Goal: Information Seeking & Learning: Understand process/instructions

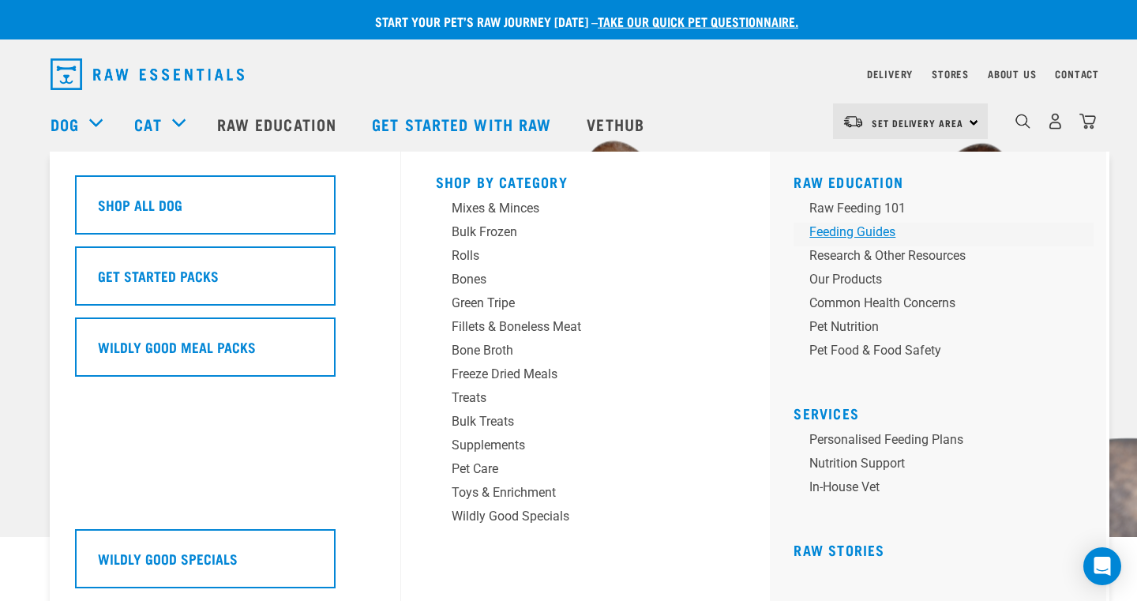
click at [830, 231] on div "Feeding Guides" at bounding box center [932, 232] width 246 height 19
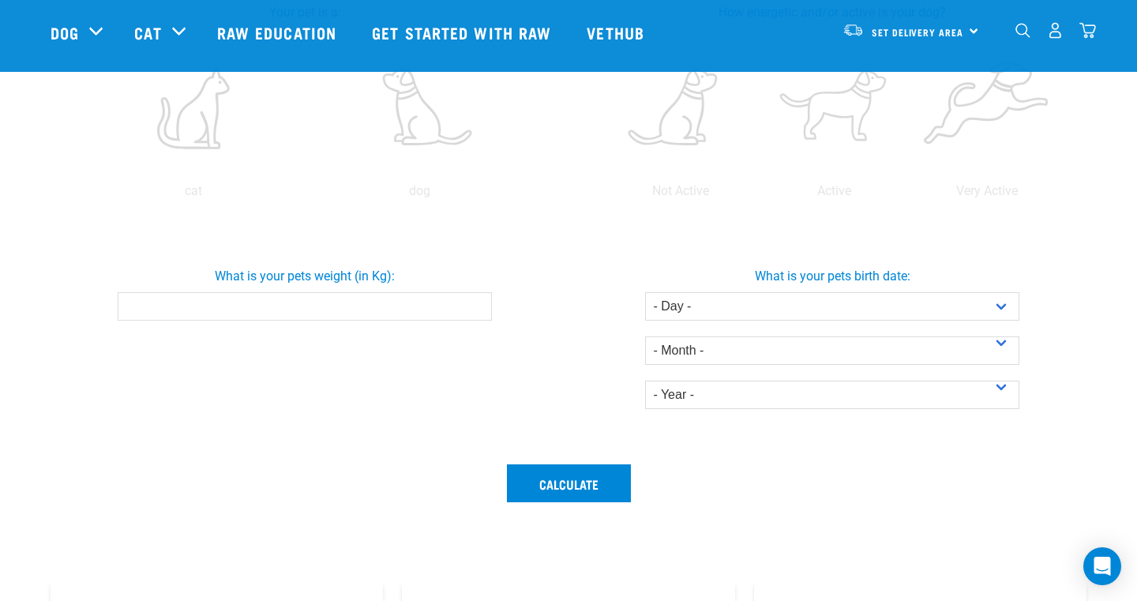
scroll to position [377, 0]
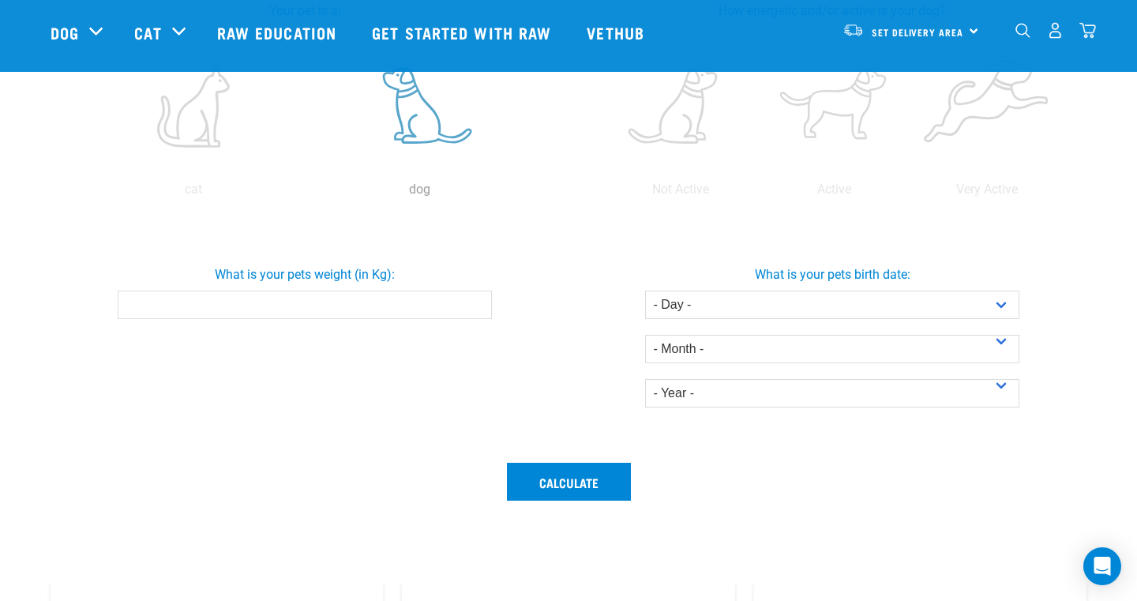
click at [421, 114] on label at bounding box center [419, 106] width 220 height 134
click at [306, 193] on input "radio" at bounding box center [306, 193] width 0 height 0
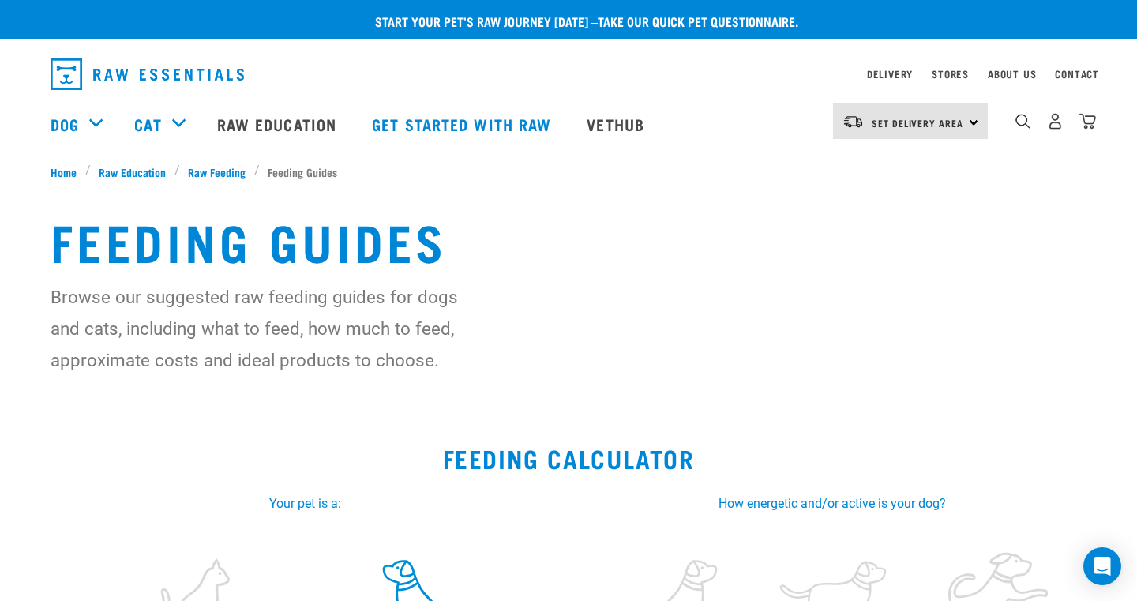
scroll to position [0, 0]
click at [489, 118] on link "Get started with Raw" at bounding box center [463, 123] width 215 height 63
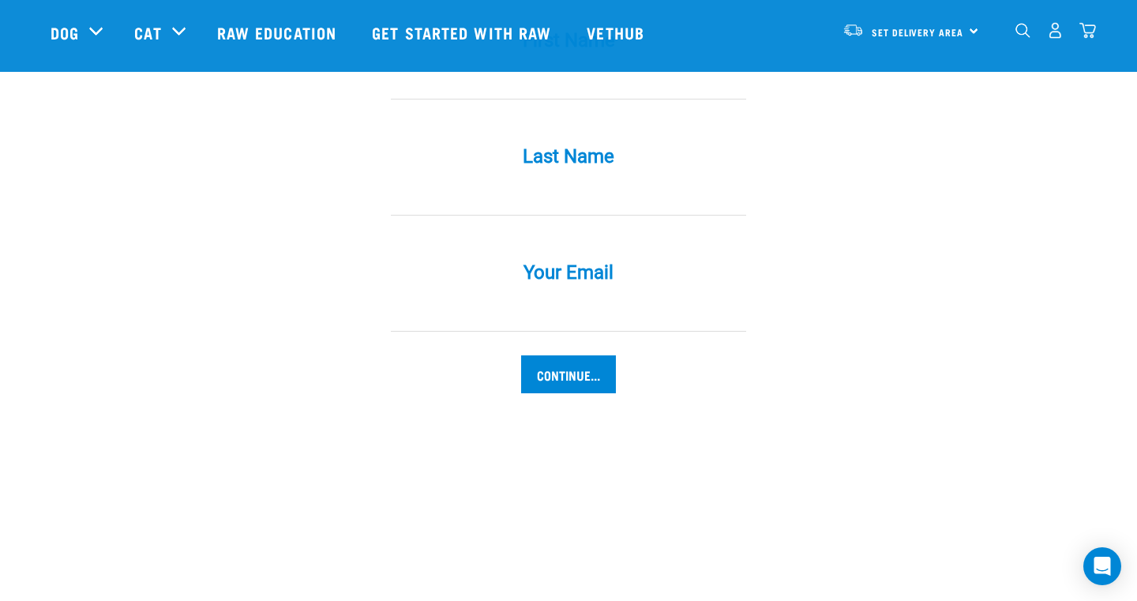
scroll to position [1292, 0]
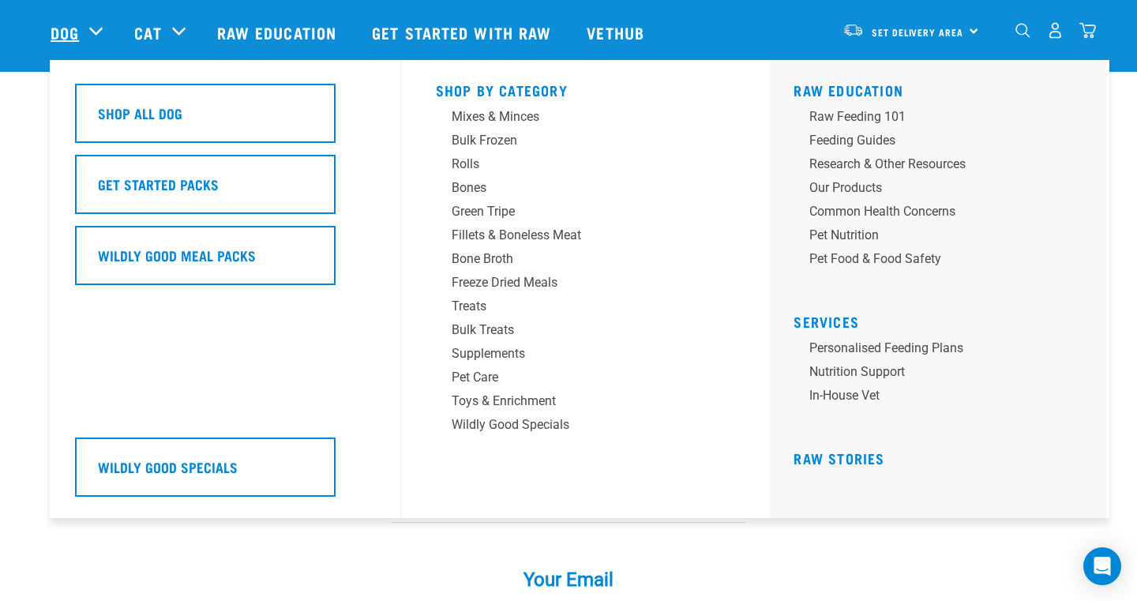
click at [69, 31] on link "Dog" at bounding box center [65, 33] width 28 height 24
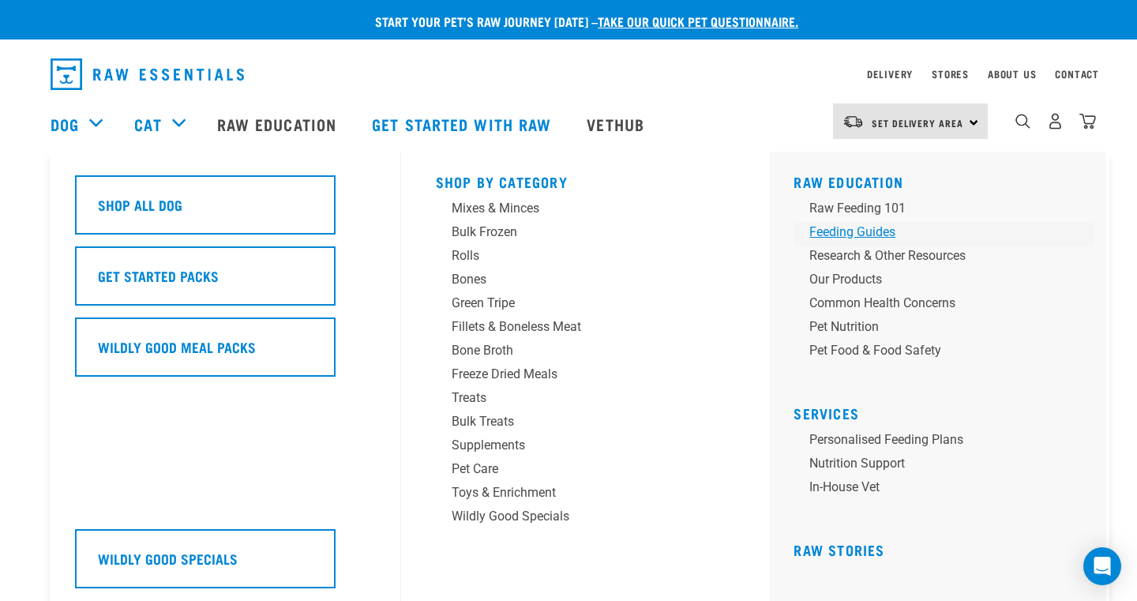
click at [825, 232] on div "Feeding Guides" at bounding box center [932, 232] width 246 height 19
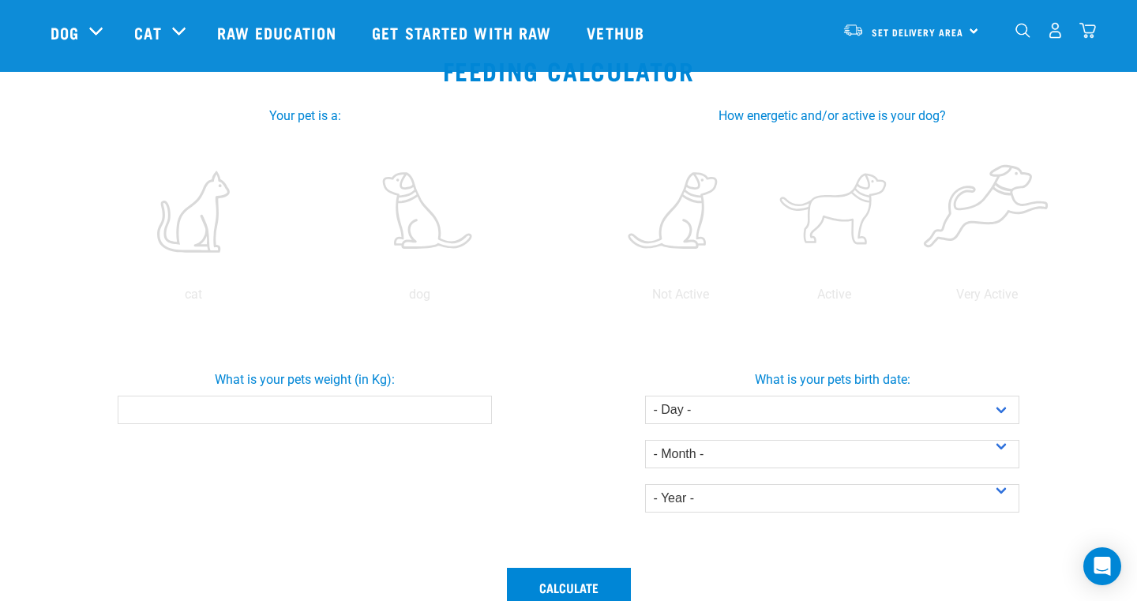
scroll to position [294, 0]
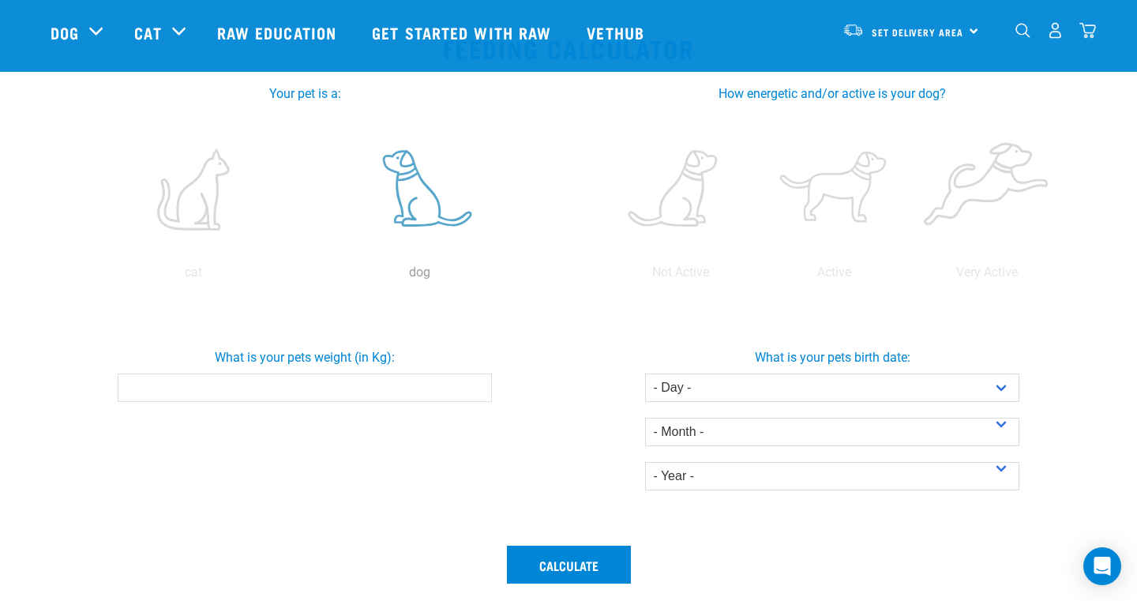
click at [420, 200] on label at bounding box center [419, 189] width 220 height 134
click at [306, 276] on input "radio" at bounding box center [306, 276] width 0 height 0
click at [828, 178] on label at bounding box center [833, 189] width 147 height 134
click at [757, 276] on input "radio" at bounding box center [757, 276] width 0 height 0
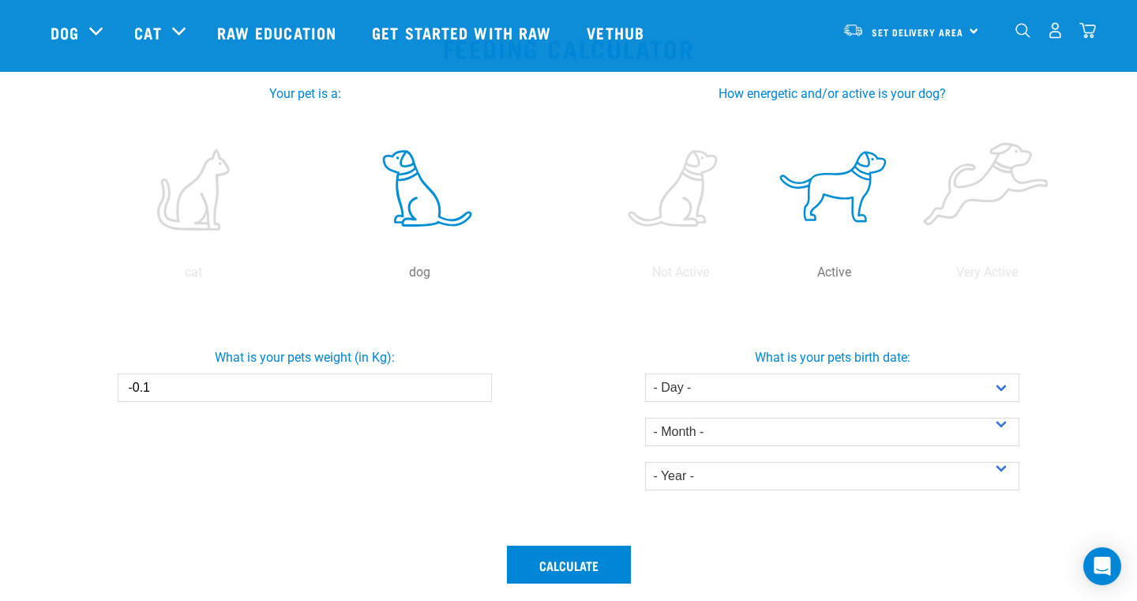
click at [474, 390] on input "-0.1" at bounding box center [304, 387] width 373 height 28
click at [474, 381] on input "0" at bounding box center [304, 387] width 373 height 28
click at [474, 381] on input "0.1" at bounding box center [304, 387] width 373 height 28
click at [474, 381] on input "0.2" at bounding box center [304, 387] width 373 height 28
click at [474, 381] on input "0.3" at bounding box center [304, 387] width 373 height 28
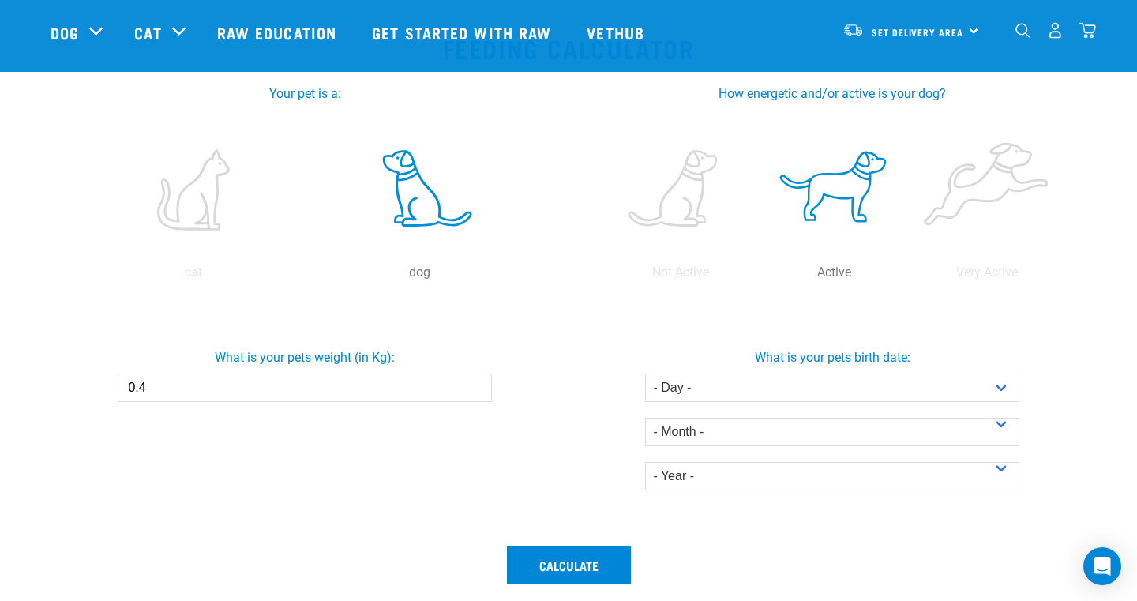
click at [474, 381] on input "0.4" at bounding box center [304, 387] width 373 height 28
click at [474, 381] on input "3.5" at bounding box center [304, 387] width 373 height 28
click at [474, 381] on input "3.6" at bounding box center [304, 387] width 373 height 28
click at [474, 381] on input "3.7" at bounding box center [304, 387] width 373 height 28
click at [474, 381] on input "3.8" at bounding box center [304, 387] width 373 height 28
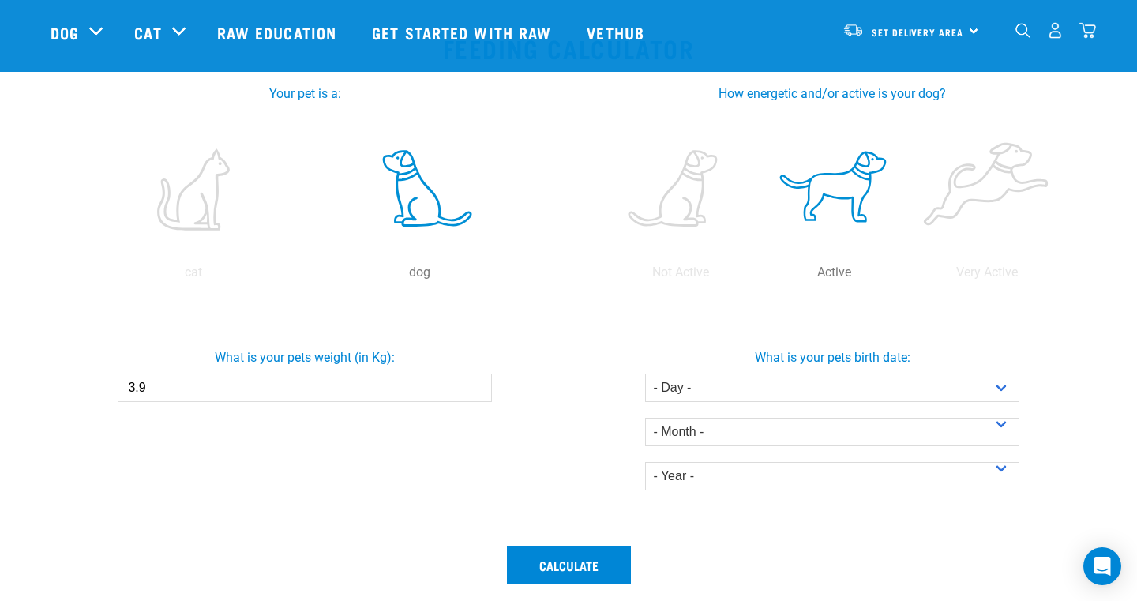
click at [474, 381] on input "3.9" at bounding box center [304, 387] width 373 height 28
click at [474, 381] on input "4.4" at bounding box center [304, 387] width 373 height 28
click at [474, 381] on input "4.5" at bounding box center [304, 387] width 373 height 28
click at [474, 381] on input "4.6" at bounding box center [304, 387] width 373 height 28
click at [474, 381] on input "4.7" at bounding box center [304, 387] width 373 height 28
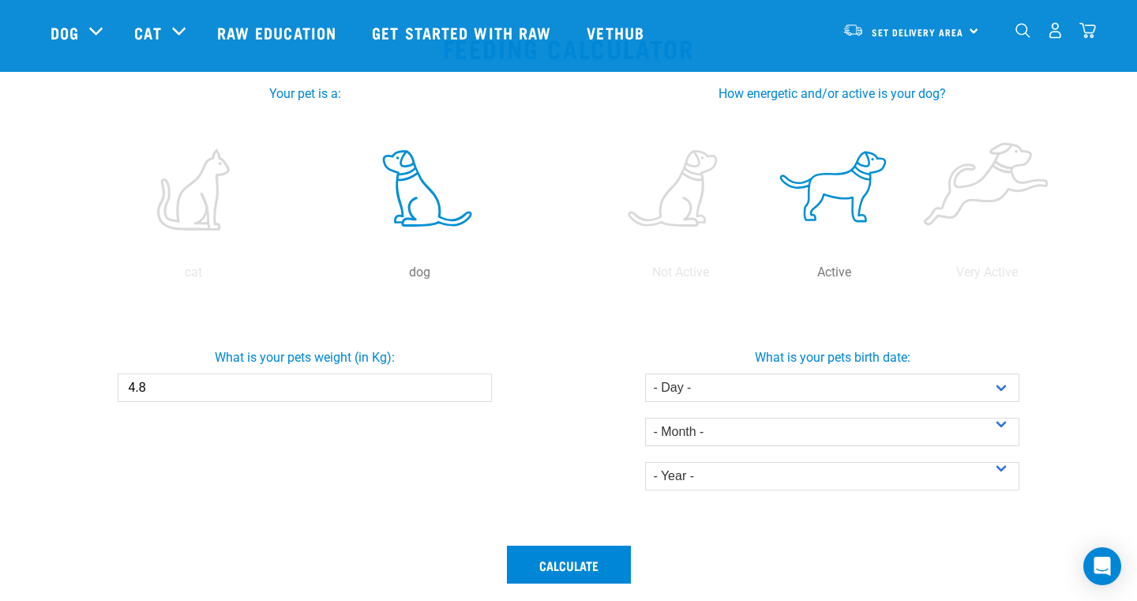
click at [474, 381] on input "4.8" at bounding box center [304, 387] width 373 height 28
click at [474, 381] on input "4.9" at bounding box center [304, 387] width 373 height 28
click at [474, 381] on input "5" at bounding box center [304, 387] width 373 height 28
click at [474, 381] on input "5.1" at bounding box center [304, 387] width 373 height 28
click at [474, 381] on input "5.2" at bounding box center [304, 387] width 373 height 28
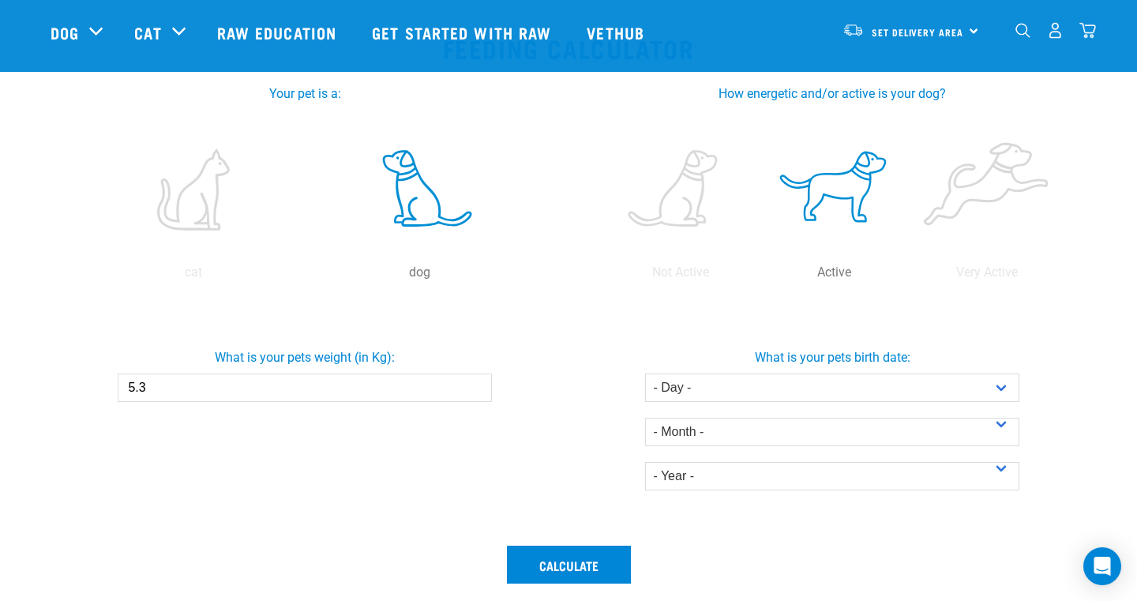
click at [474, 381] on input "5.3" at bounding box center [304, 387] width 373 height 28
click at [474, 381] on input "5.4" at bounding box center [304, 387] width 373 height 28
click at [474, 381] on input "5.5" at bounding box center [304, 387] width 373 height 28
click at [474, 381] on input "5.6" at bounding box center [304, 387] width 373 height 28
click at [474, 381] on input "5.7" at bounding box center [304, 387] width 373 height 28
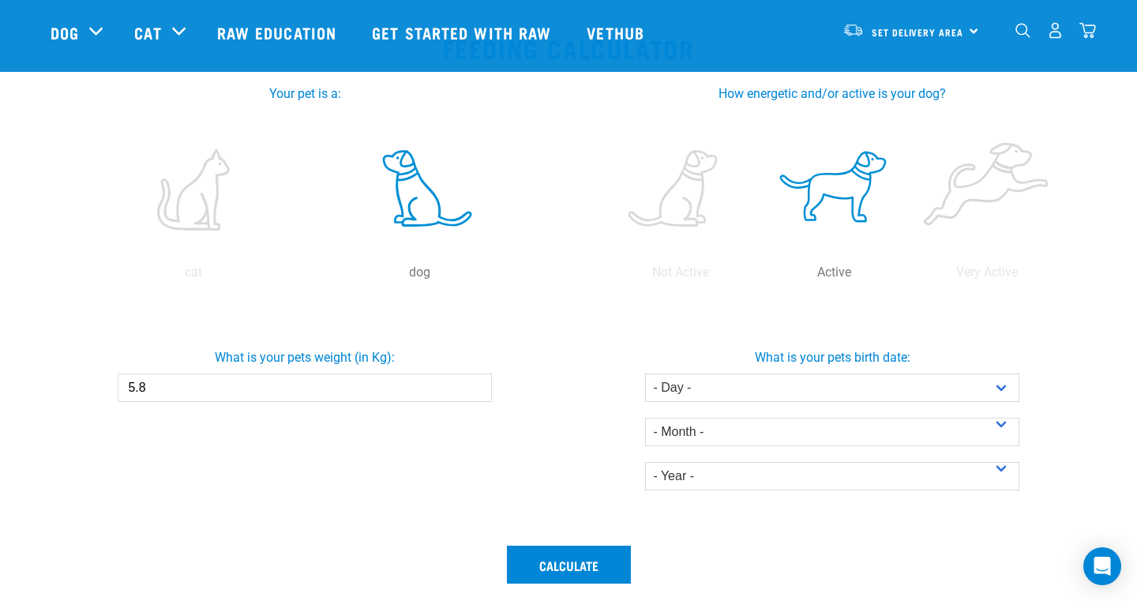
click at [474, 381] on input "5.8" at bounding box center [304, 387] width 373 height 28
click at [474, 381] on input "5.9" at bounding box center [304, 387] width 373 height 28
click at [474, 381] on input "6" at bounding box center [304, 387] width 373 height 28
click at [474, 381] on input "6.1" at bounding box center [304, 387] width 373 height 28
click at [474, 381] on input "6.2" at bounding box center [304, 387] width 373 height 28
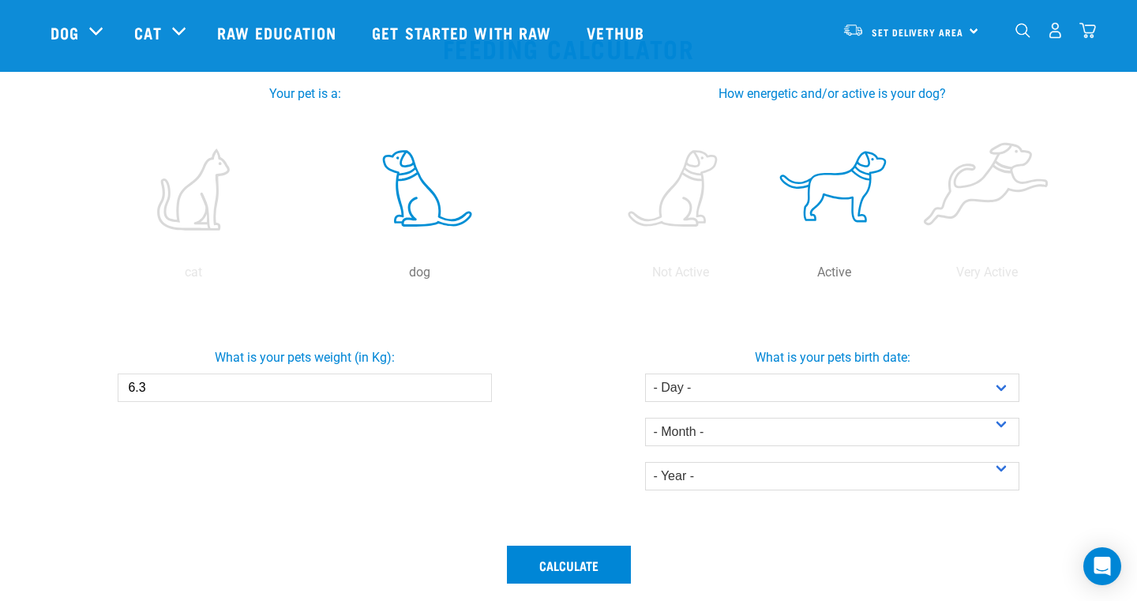
click at [474, 381] on input "6.3" at bounding box center [304, 387] width 373 height 28
click at [474, 381] on input "6.4" at bounding box center [304, 387] width 373 height 28
click at [474, 381] on input "6.5" at bounding box center [304, 387] width 373 height 28
type input "6.6"
click at [474, 381] on input "6.6" at bounding box center [304, 387] width 373 height 28
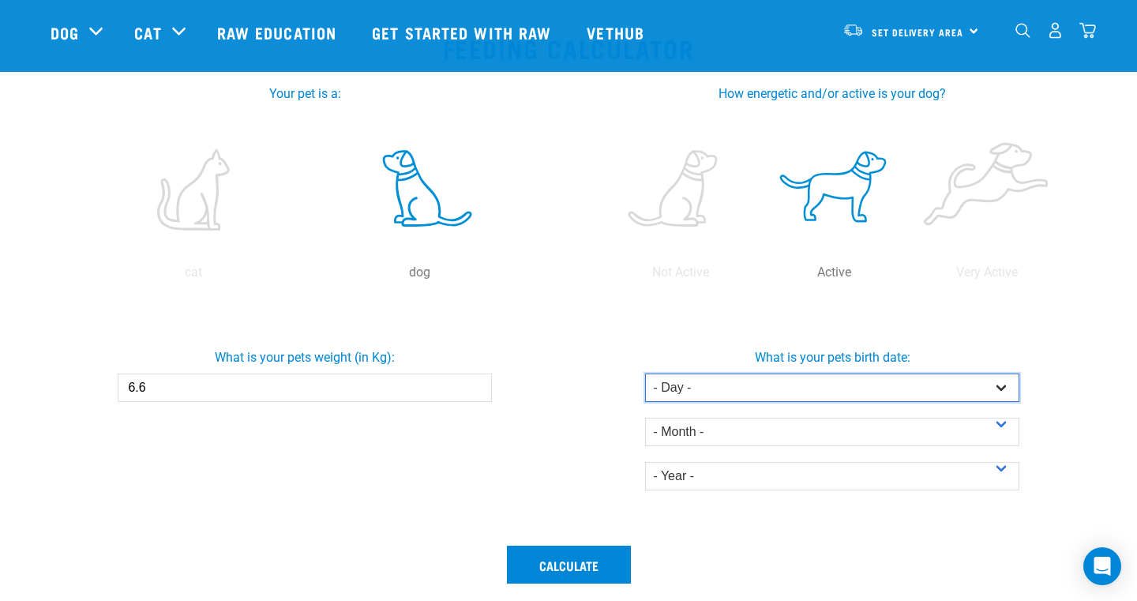
select select "15"
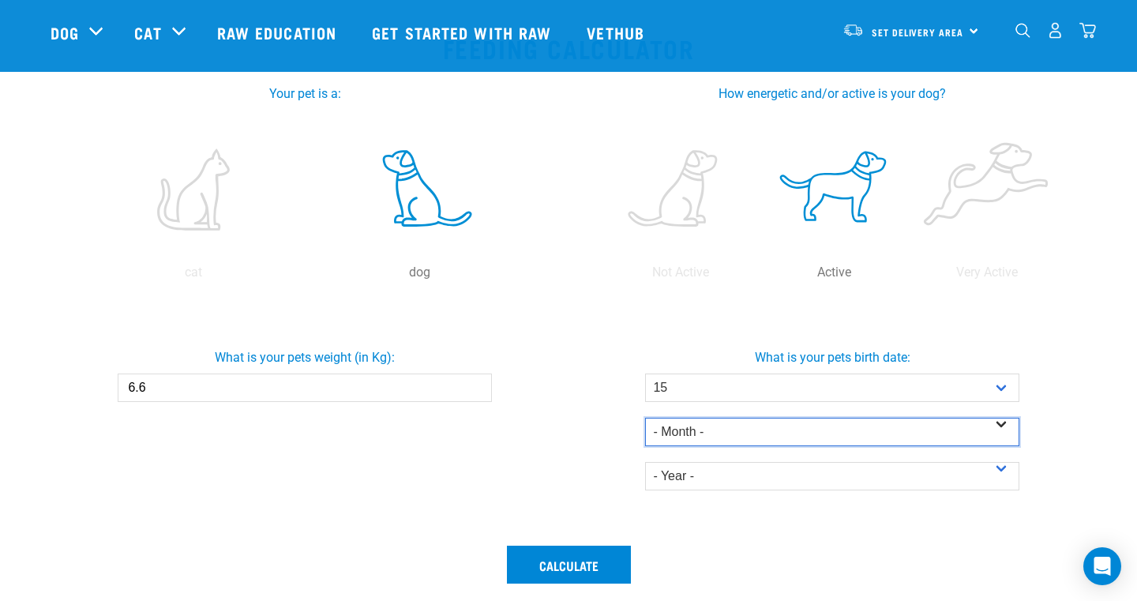
select select "February"
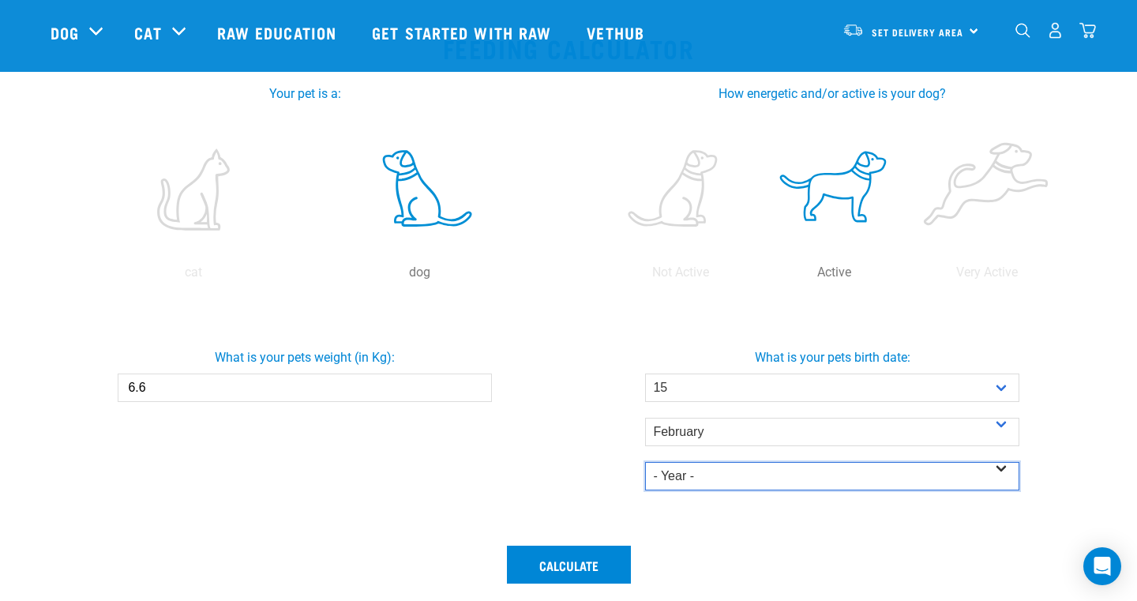
select select "2025"
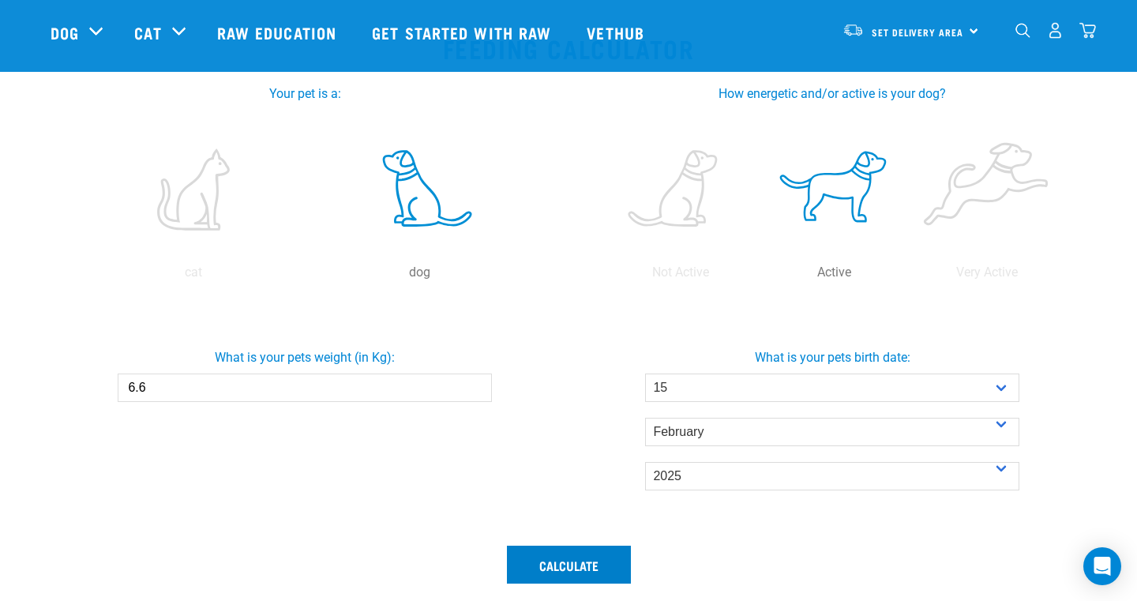
click at [576, 564] on button "Calculate" at bounding box center [569, 565] width 124 height 38
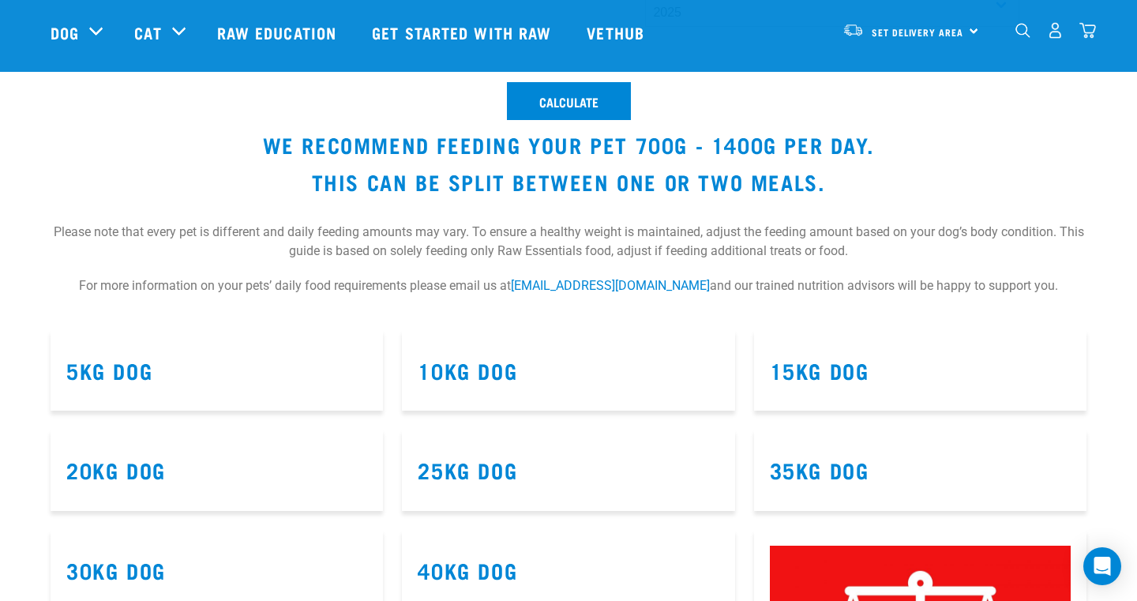
scroll to position [758, 0]
click at [232, 369] on h3 "5kg Dog" at bounding box center [216, 370] width 301 height 24
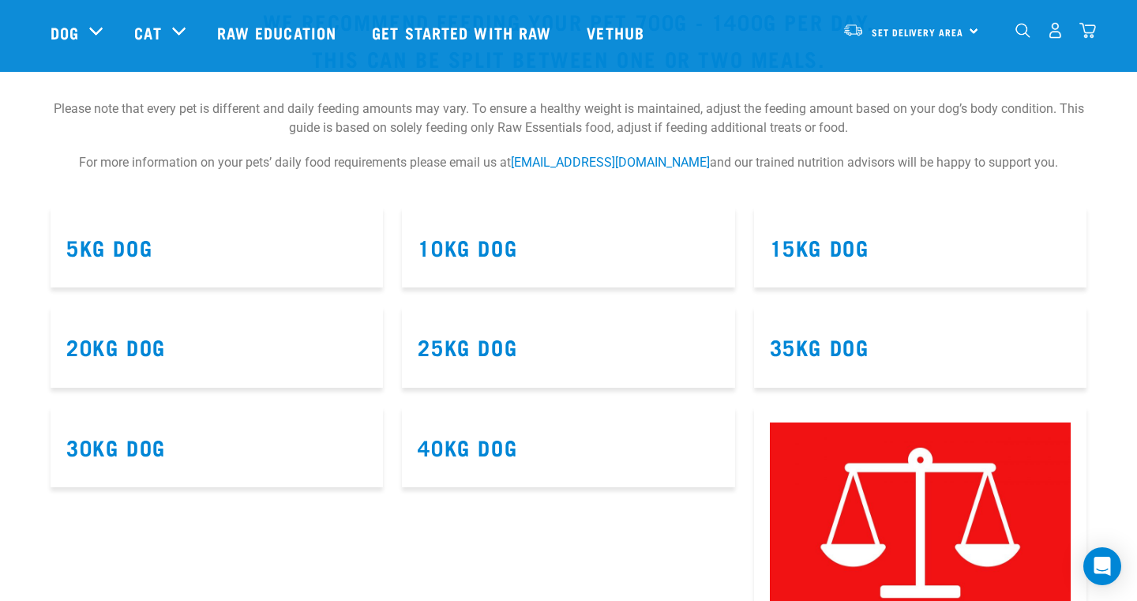
scroll to position [872, 0]
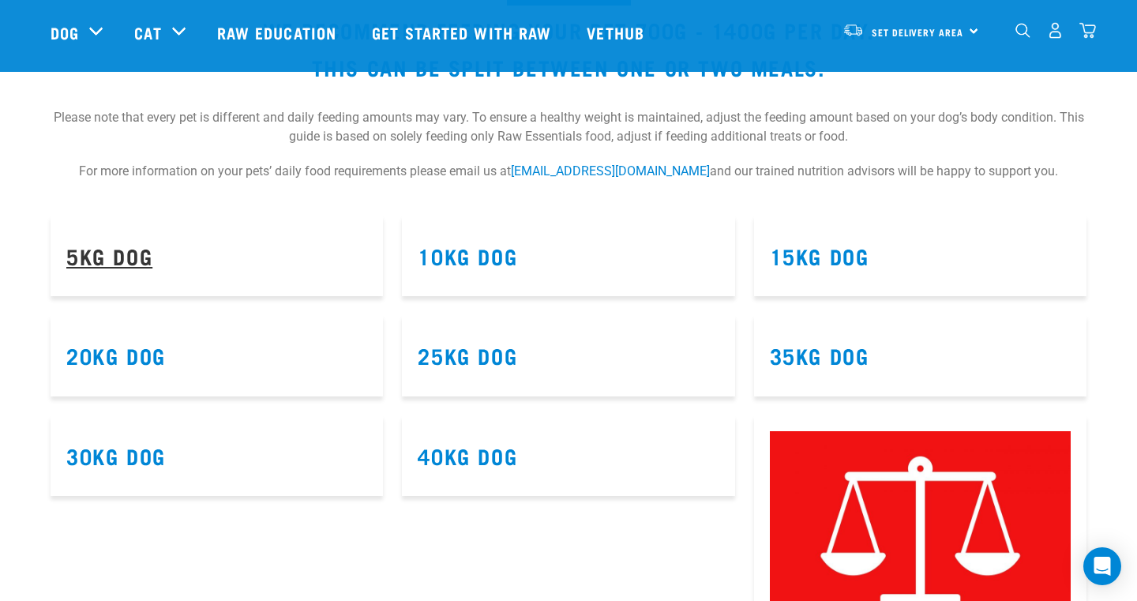
click at [113, 255] on link "5kg Dog" at bounding box center [109, 255] width 86 height 12
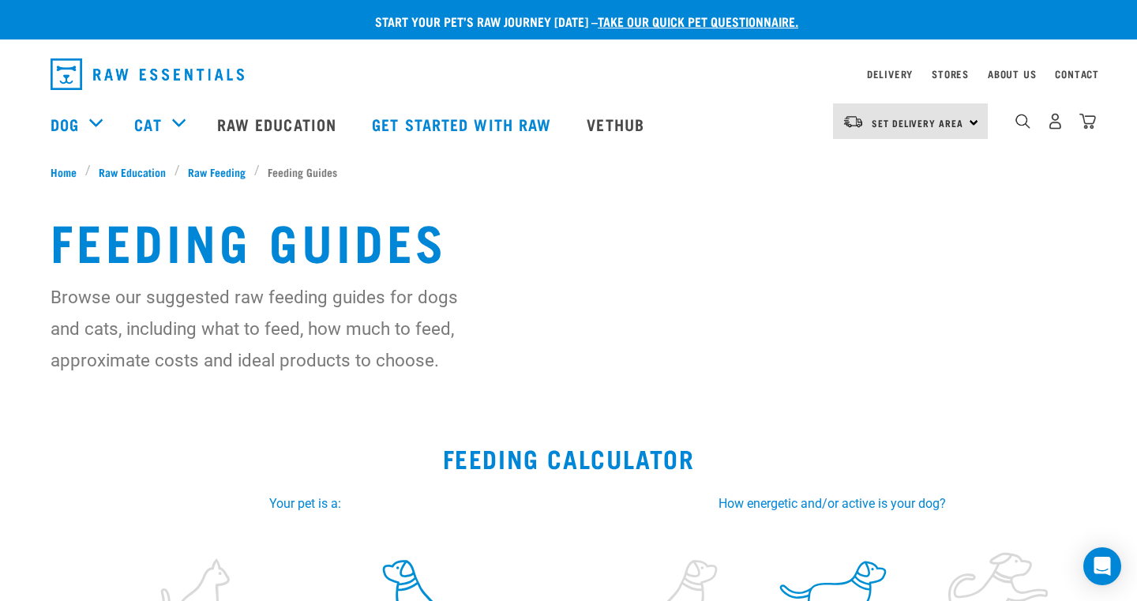
select select "15"
select select "February"
select select "2025"
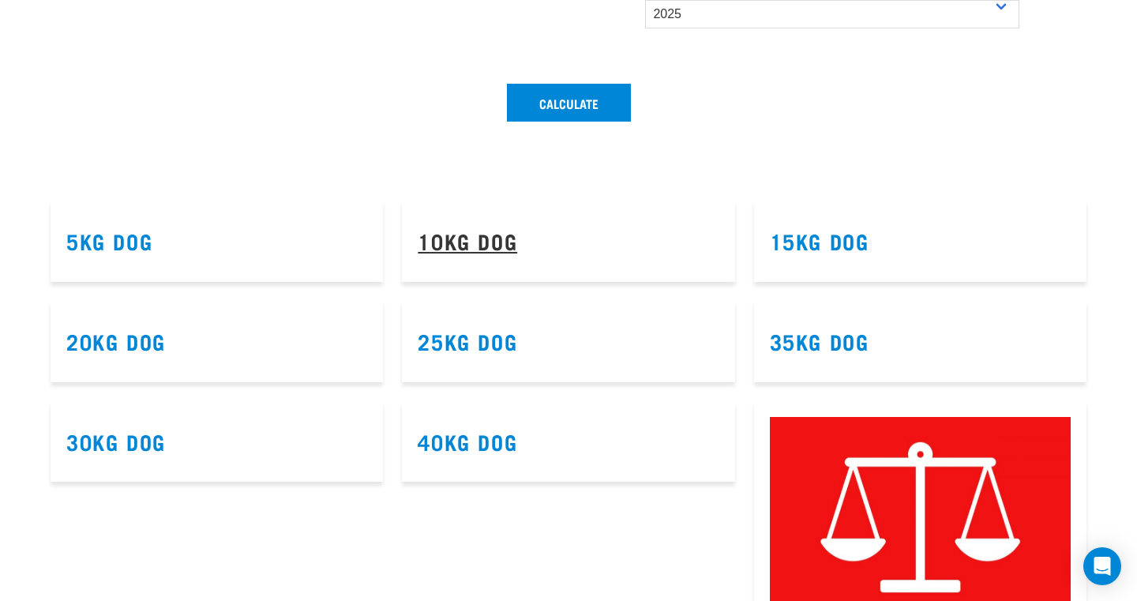
click at [485, 237] on link "10kg Dog" at bounding box center [467, 240] width 99 height 12
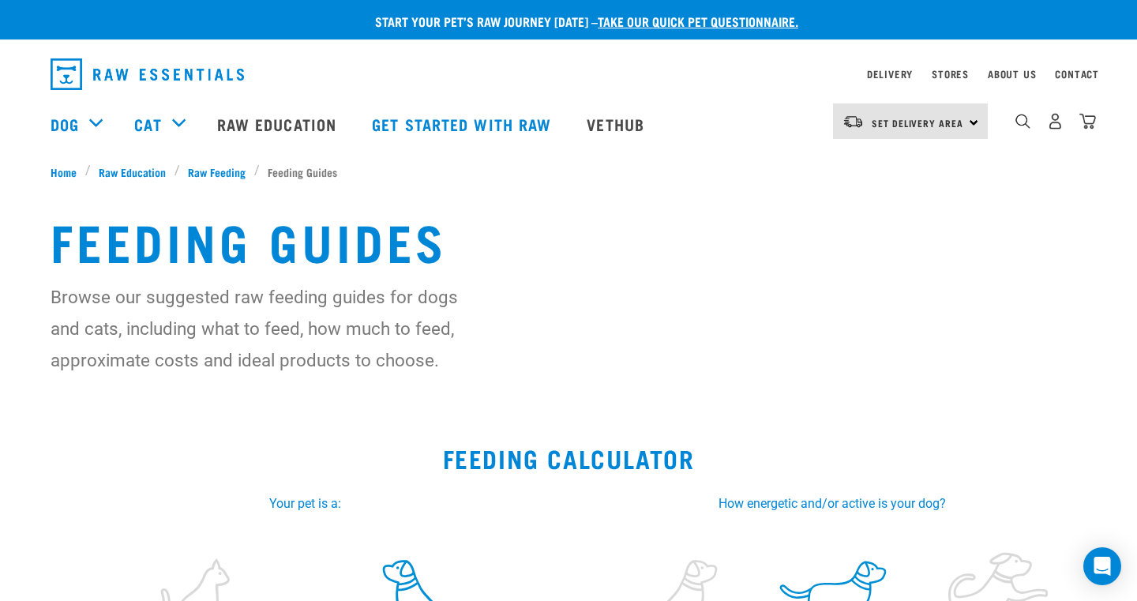
select select "15"
select select "February"
select select "2025"
